Goal: Transaction & Acquisition: Purchase product/service

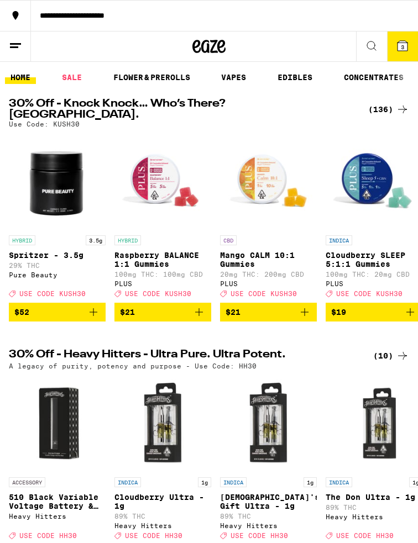
click at [407, 55] on button "3" at bounding box center [402, 46] width 31 height 30
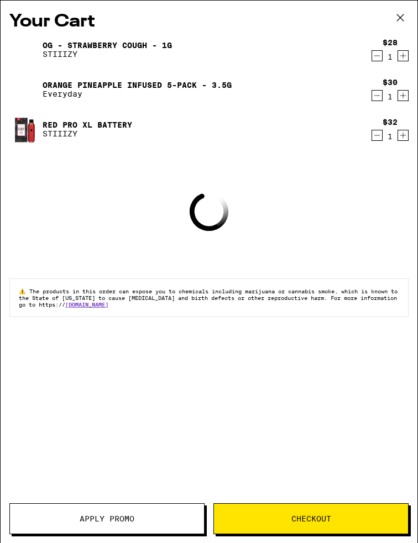
click at [403, 15] on icon at bounding box center [400, 17] width 17 height 17
